Goal: Task Accomplishment & Management: Manage account settings

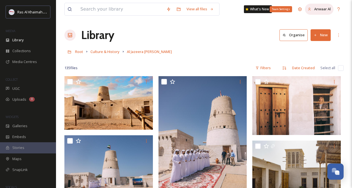
scroll to position [3315, 0]
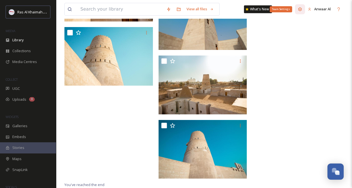
click at [300, 8] on icon at bounding box center [299, 9] width 4 height 4
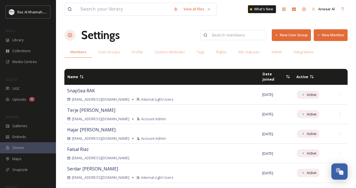
click at [328, 31] on button "New Member" at bounding box center [330, 34] width 34 height 11
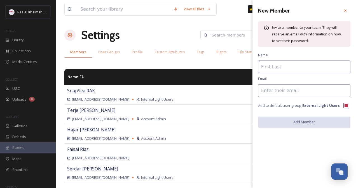
click at [283, 66] on input at bounding box center [304, 67] width 92 height 13
click at [296, 90] on input at bounding box center [304, 90] width 92 height 13
paste input "[PERSON_NAME][EMAIL_ADDRESS][DOMAIN_NAME]"
type input "[PERSON_NAME][EMAIL_ADDRESS][DOMAIN_NAME]"
click at [273, 67] on input at bounding box center [304, 67] width 92 height 13
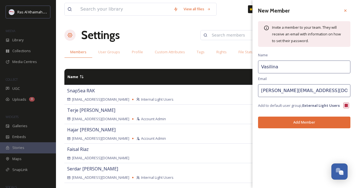
type input "Vasilina"
click at [312, 123] on button "Add Member" at bounding box center [304, 122] width 92 height 11
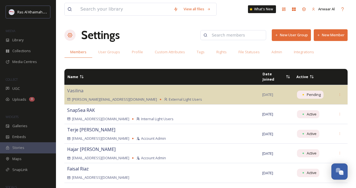
click at [327, 35] on button "New Member" at bounding box center [330, 34] width 34 height 11
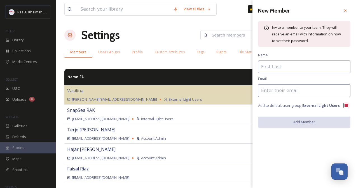
click at [280, 67] on input at bounding box center [304, 67] width 92 height 13
click at [279, 93] on input at bounding box center [304, 90] width 92 height 13
paste input "[PERSON_NAME][EMAIL_ADDRESS][PERSON_NAME][DOMAIN_NAME]"
type input "[PERSON_NAME][EMAIL_ADDRESS][PERSON_NAME][DOMAIN_NAME]"
click at [267, 68] on input at bounding box center [304, 67] width 92 height 13
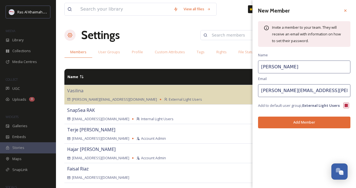
type input "[PERSON_NAME]"
click at [308, 120] on button "Add Member" at bounding box center [304, 122] width 92 height 11
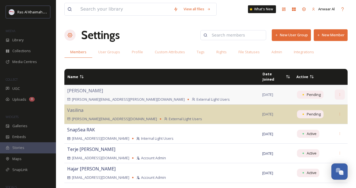
click at [338, 93] on icon at bounding box center [340, 95] width 4 height 4
